Goal: Information Seeking & Learning: Understand process/instructions

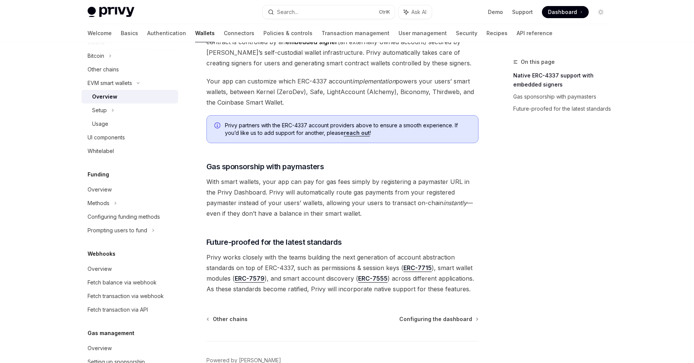
scroll to position [542, 0]
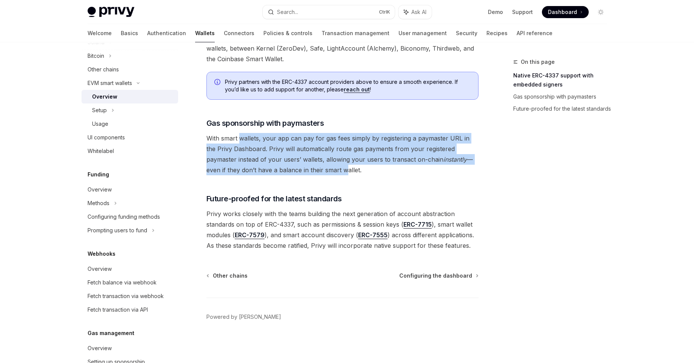
drag, startPoint x: 240, startPoint y: 135, endPoint x: 313, endPoint y: 174, distance: 82.9
click at [310, 173] on span "With smart wallets, your app can pay for gas fees simply by registering a payma…" at bounding box center [342, 154] width 272 height 42
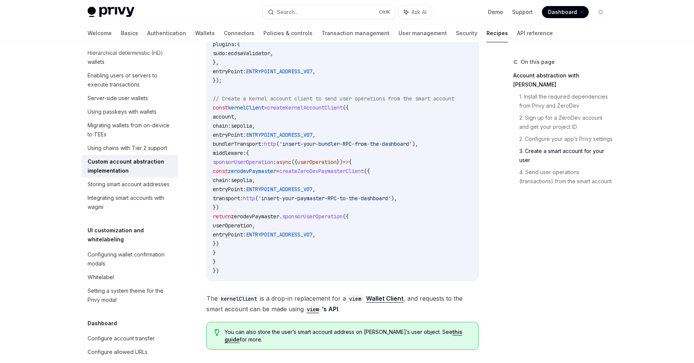
scroll to position [1223, 0]
click at [49, 38] on div at bounding box center [347, 21] width 694 height 42
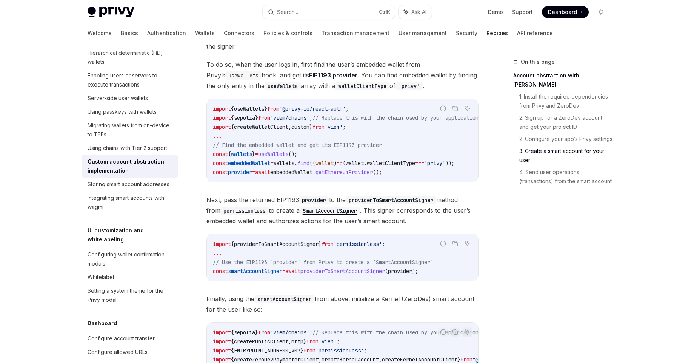
scroll to position [725, 0]
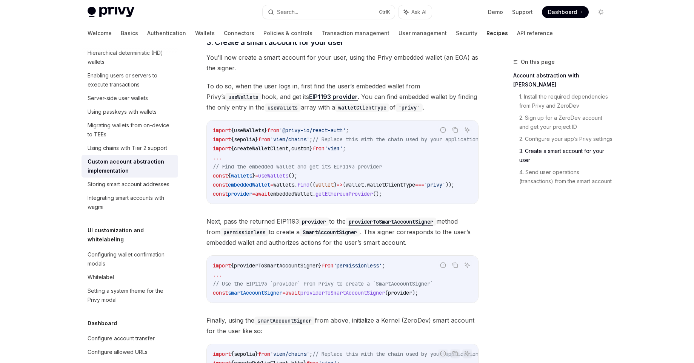
click at [376, 152] on code "import { useWallets } from '@privy-io/react-auth' ; import { sepolia } from 'vi…" at bounding box center [355, 162] width 284 height 72
click at [380, 142] on span "// Replace this with the chain used by your application" at bounding box center [396, 139] width 166 height 7
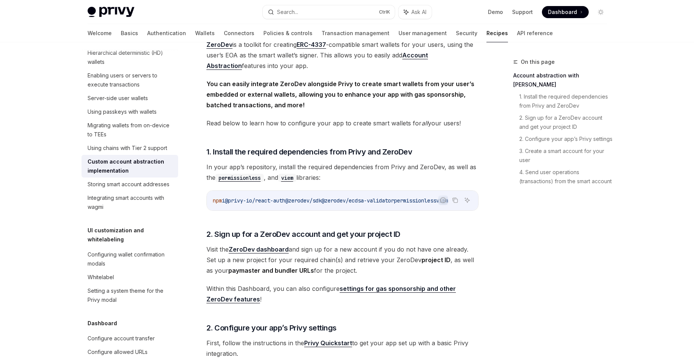
scroll to position [45, 0]
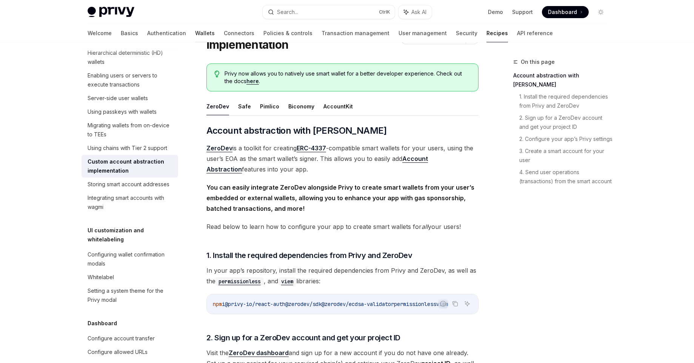
click at [195, 34] on link "Wallets" at bounding box center [205, 33] width 20 height 18
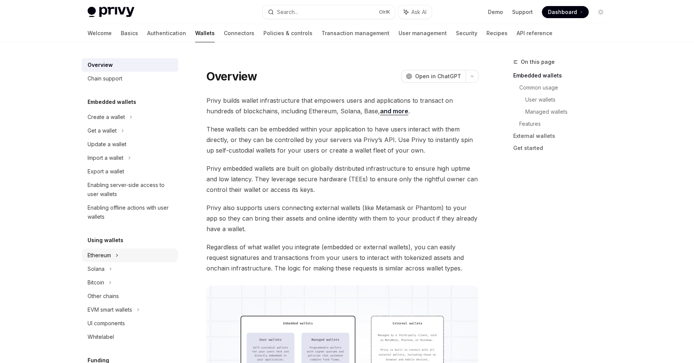
click at [111, 256] on div "Ethereum" at bounding box center [99, 255] width 23 height 9
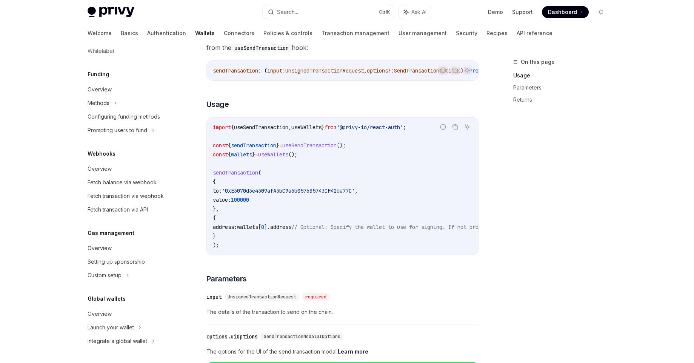
scroll to position [417, 0]
click at [121, 275] on div "Custom setup" at bounding box center [105, 275] width 34 height 9
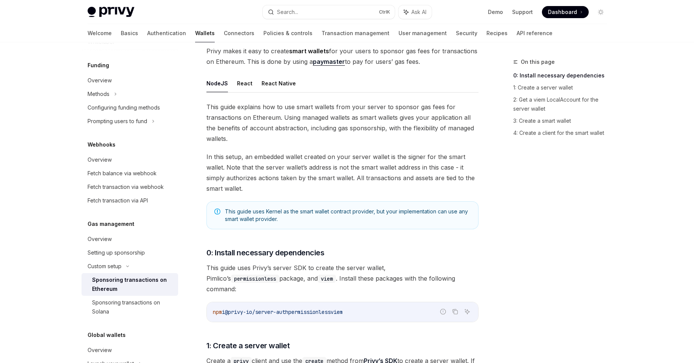
scroll to position [45, 0]
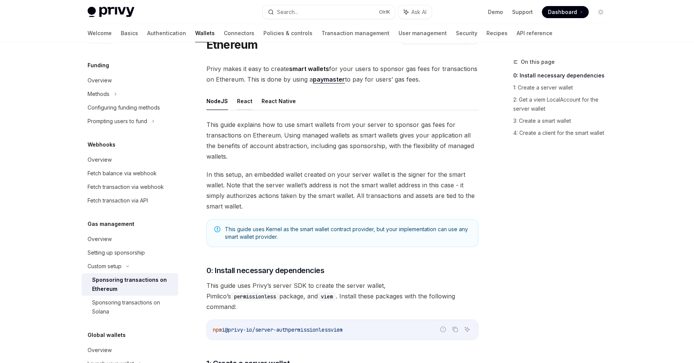
click at [243, 104] on button "React" at bounding box center [244, 101] width 15 height 18
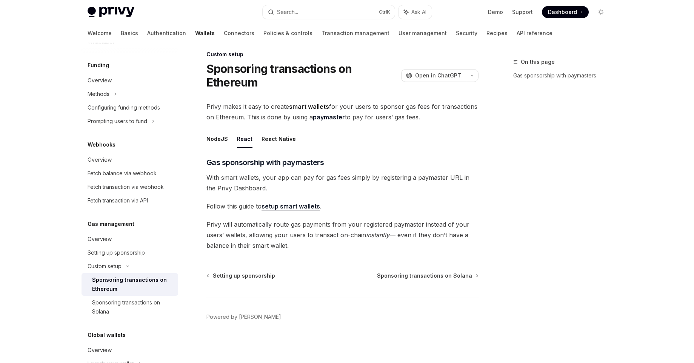
scroll to position [8, 0]
click at [212, 140] on button "NodeJS" at bounding box center [217, 139] width 22 height 18
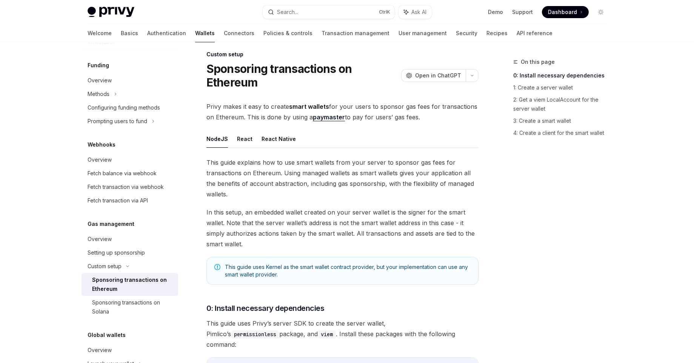
click at [252, 142] on ul "NodeJS React React Native" at bounding box center [342, 139] width 272 height 18
click at [246, 139] on button "React" at bounding box center [244, 139] width 15 height 18
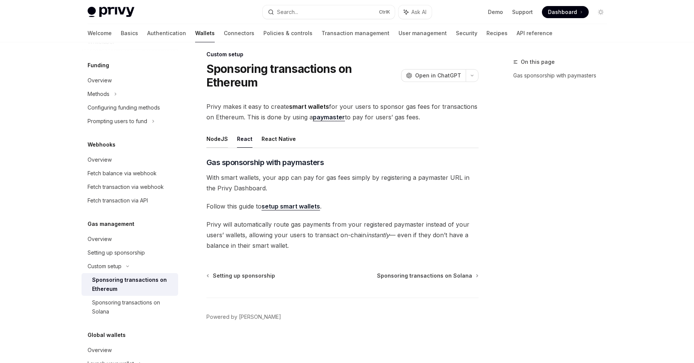
click at [217, 139] on button "NodeJS" at bounding box center [217, 139] width 22 height 18
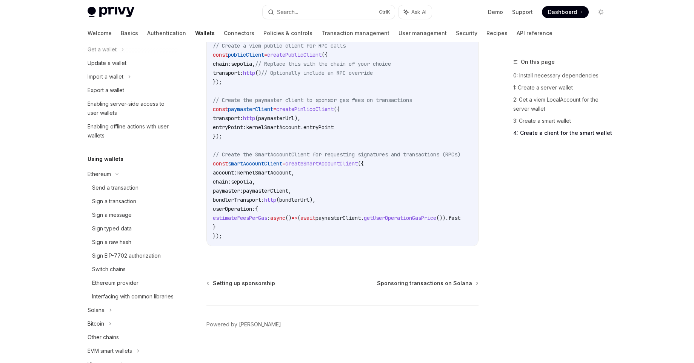
scroll to position [92, 0]
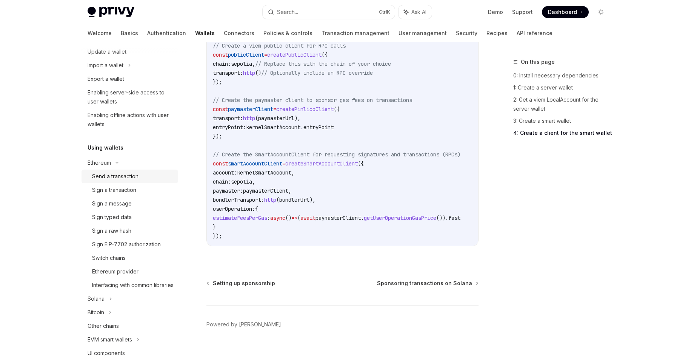
click at [141, 174] on div "Send a transaction" at bounding box center [133, 176] width 82 height 9
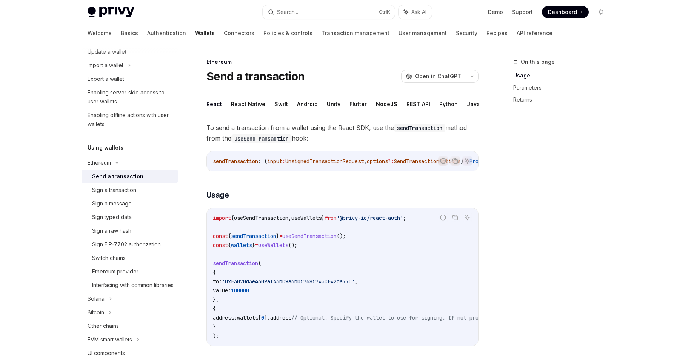
click at [248, 101] on button "React Native" at bounding box center [248, 104] width 34 height 18
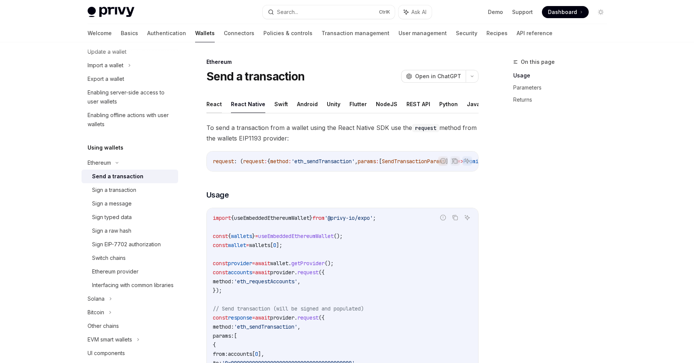
click at [216, 105] on button "React" at bounding box center [213, 104] width 15 height 18
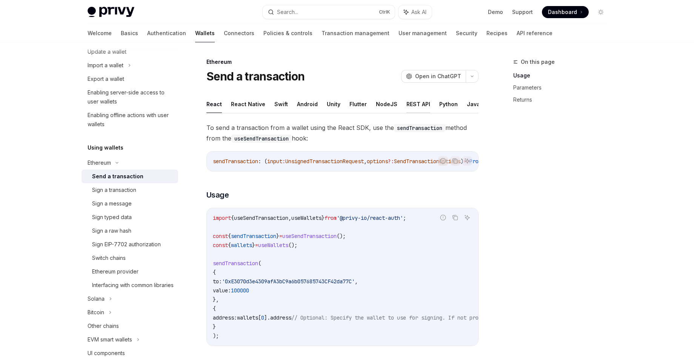
click at [409, 103] on button "REST API" at bounding box center [419, 104] width 24 height 18
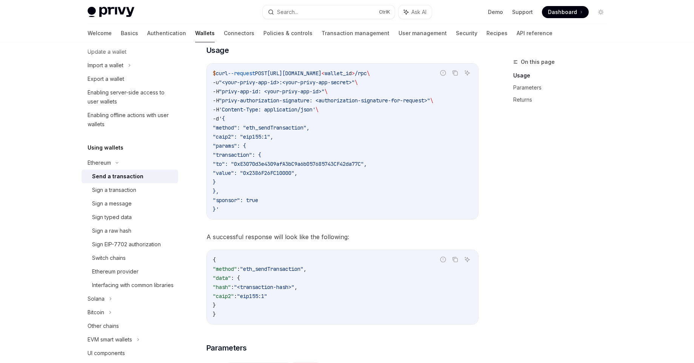
scroll to position [136, 0]
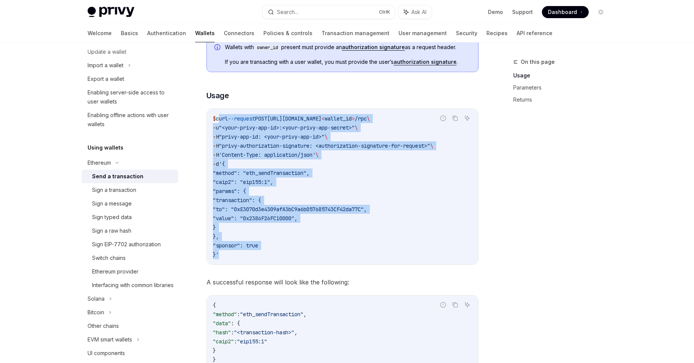
drag, startPoint x: 218, startPoint y: 118, endPoint x: 220, endPoint y: 253, distance: 134.4
click at [220, 253] on code "$ curl --request POST https://api.privy.io/v1/wallets/ < wallet_i d > /rpc \ -u…" at bounding box center [342, 186] width 259 height 145
click at [243, 248] on span ""sponsor": true" at bounding box center [235, 245] width 45 height 7
drag, startPoint x: 223, startPoint y: 254, endPoint x: 219, endPoint y: 120, distance: 134.0
click at [219, 120] on code "$ curl --request POST https://api.privy.io/v1/wallets/ < wallet_i d > /rpc \ -u…" at bounding box center [342, 186] width 259 height 145
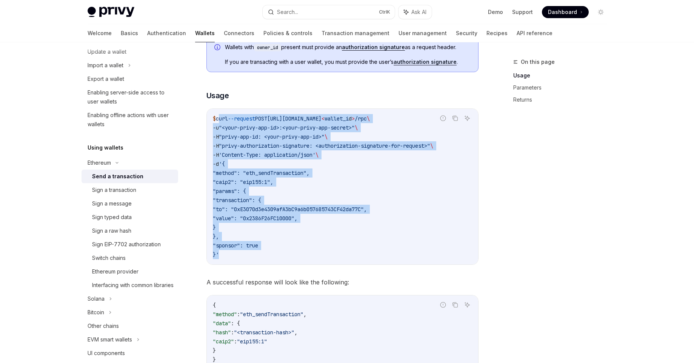
click at [232, 180] on span ""caip2": "eip155:1"," at bounding box center [243, 182] width 60 height 7
drag, startPoint x: 219, startPoint y: 120, endPoint x: 218, endPoint y: 252, distance: 131.7
click at [218, 252] on code "$ curl --request POST https://api.privy.io/v1/wallets/ < wallet_i d > /rpc \ -u…" at bounding box center [342, 186] width 259 height 145
click at [225, 255] on code "$ curl --request POST https://api.privy.io/v1/wallets/ < wallet_i d > /rpc \ -u…" at bounding box center [342, 186] width 259 height 145
drag, startPoint x: 221, startPoint y: 254, endPoint x: 218, endPoint y: 121, distance: 133.3
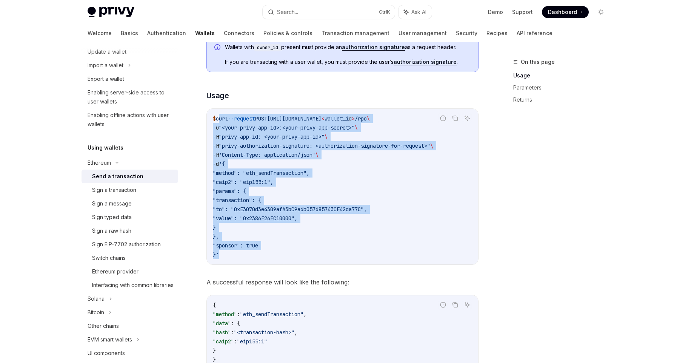
click at [218, 121] on code "$ curl --request POST https://api.privy.io/v1/wallets/ < wallet_i d > /rpc \ -u…" at bounding box center [342, 186] width 259 height 145
click at [225, 161] on span "'{" at bounding box center [222, 163] width 6 height 7
drag, startPoint x: 220, startPoint y: 120, endPoint x: 220, endPoint y: 251, distance: 131.7
click at [220, 251] on code "$ curl --request POST https://api.privy.io/v1/wallets/ < wallet_i d > /rpc \ -u…" at bounding box center [342, 186] width 259 height 145
click at [222, 254] on code "$ curl --request POST https://api.privy.io/v1/wallets/ < wallet_i d > /rpc \ -u…" at bounding box center [342, 186] width 259 height 145
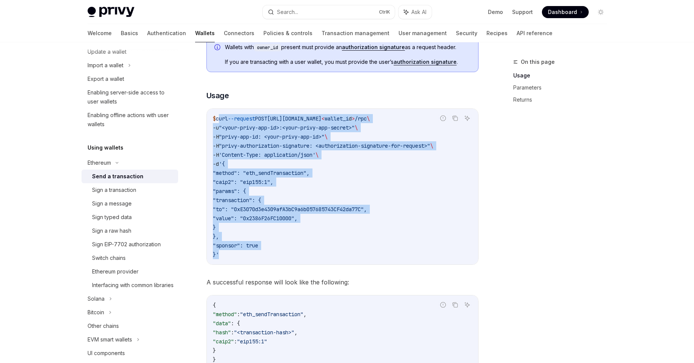
drag, startPoint x: 218, startPoint y: 255, endPoint x: 219, endPoint y: 122, distance: 133.6
click at [219, 122] on code "$ curl --request POST https://api.privy.io/v1/wallets/ < wallet_i d > /rpc \ -u…" at bounding box center [342, 186] width 259 height 145
click at [229, 182] on span ""caip2": "eip155:1"," at bounding box center [243, 182] width 60 height 7
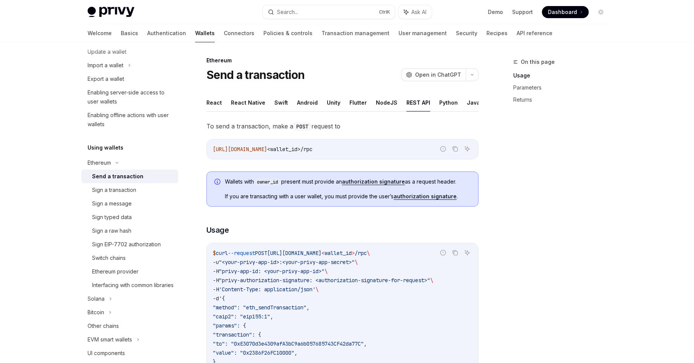
scroll to position [0, 0]
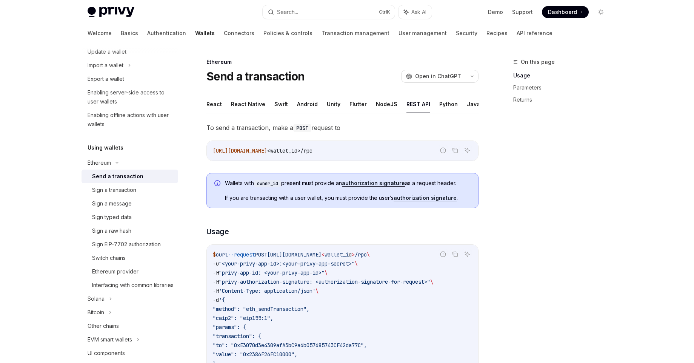
drag, startPoint x: 226, startPoint y: 102, endPoint x: 216, endPoint y: 102, distance: 11.0
click at [226, 102] on ul "React React Native Swift Android Unity Flutter NodeJS REST API Python Java" at bounding box center [342, 104] width 272 height 18
click at [211, 101] on button "React" at bounding box center [213, 104] width 15 height 18
type textarea "*"
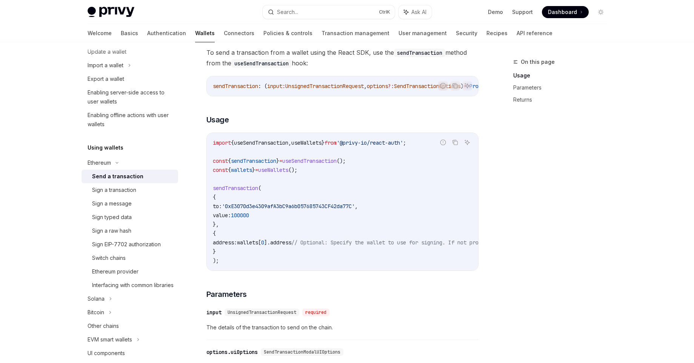
scroll to position [91, 0]
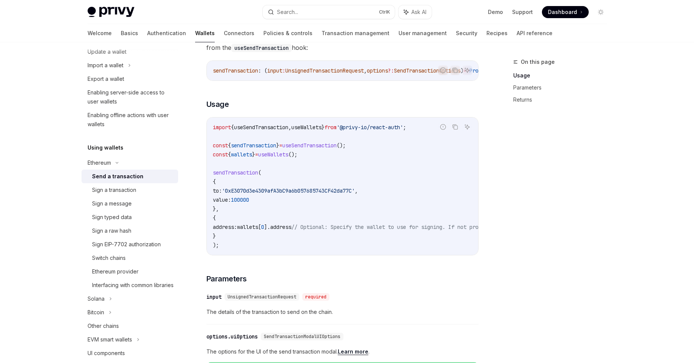
click at [249, 203] on span "100000" at bounding box center [240, 199] width 18 height 7
click at [249, 200] on span "100000" at bounding box center [240, 199] width 18 height 7
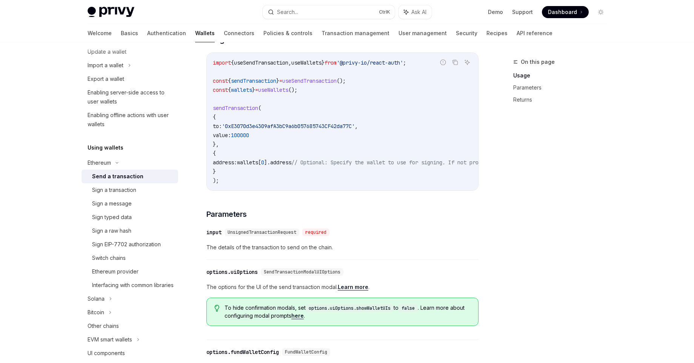
scroll to position [272, 0]
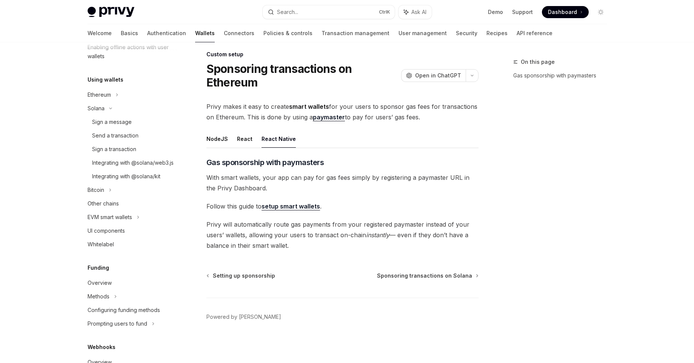
scroll to position [136, 0]
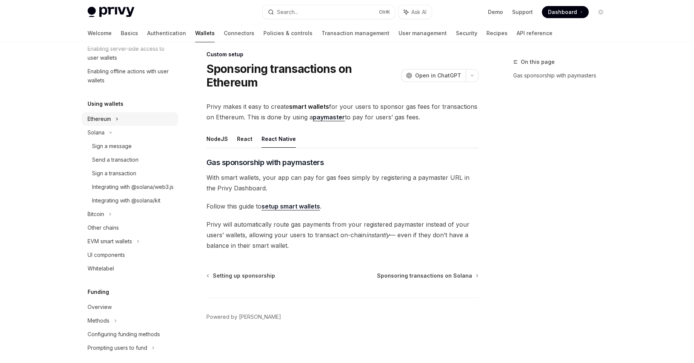
click at [118, 117] on icon at bounding box center [117, 118] width 3 height 9
type textarea "*"
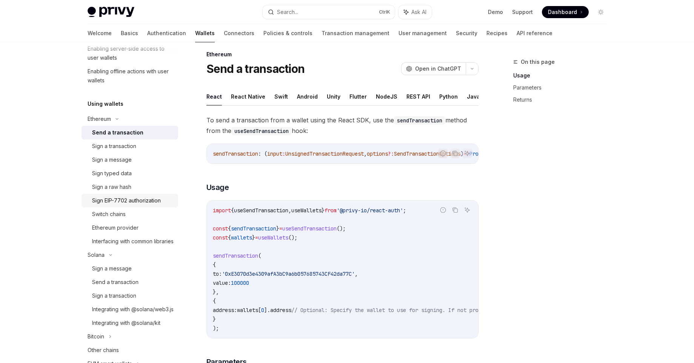
click at [123, 201] on div "Sign EIP-7702 authorization" at bounding box center [126, 200] width 69 height 9
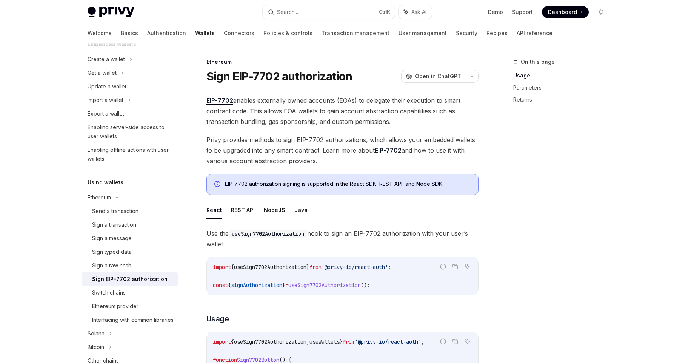
scroll to position [136, 0]
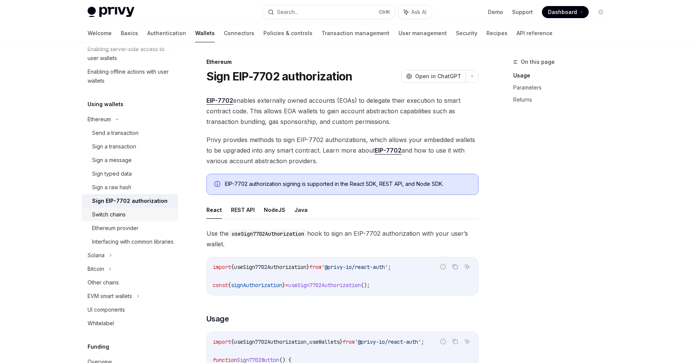
click at [119, 213] on div "Switch chains" at bounding box center [109, 214] width 34 height 9
type textarea "*"
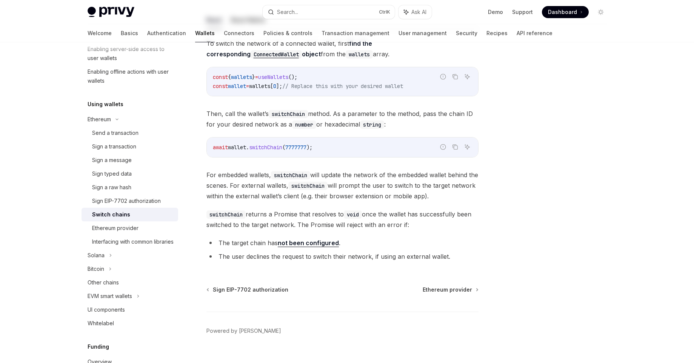
scroll to position [98, 0]
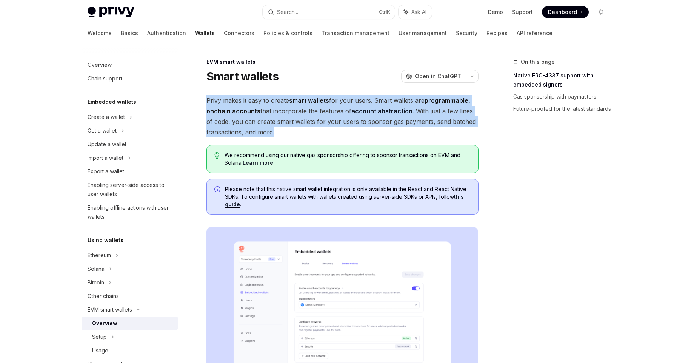
drag, startPoint x: 206, startPoint y: 99, endPoint x: 279, endPoint y: 132, distance: 80.3
click at [293, 130] on span "Privy makes it easy to create smart wallets for your users. Smart wallets are p…" at bounding box center [342, 116] width 272 height 42
drag, startPoint x: 260, startPoint y: 131, endPoint x: 199, endPoint y: 102, distance: 68.0
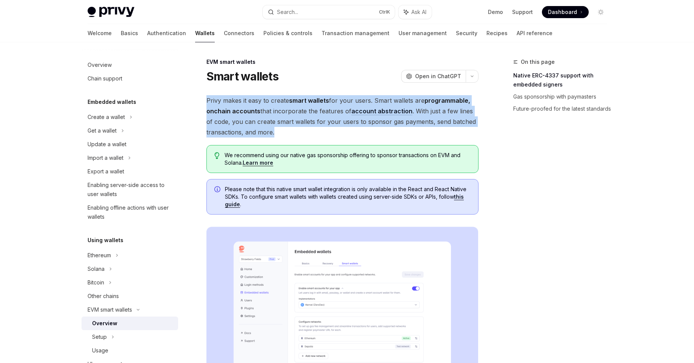
click at [259, 113] on span "Privy makes it easy to create smart wallets for your users. Smart wallets are p…" at bounding box center [342, 116] width 272 height 42
drag, startPoint x: 206, startPoint y: 99, endPoint x: 279, endPoint y: 135, distance: 81.2
click at [291, 133] on span "Privy makes it easy to create smart wallets for your users. Smart wallets are p…" at bounding box center [342, 116] width 272 height 42
